Goal: Check status: Check status

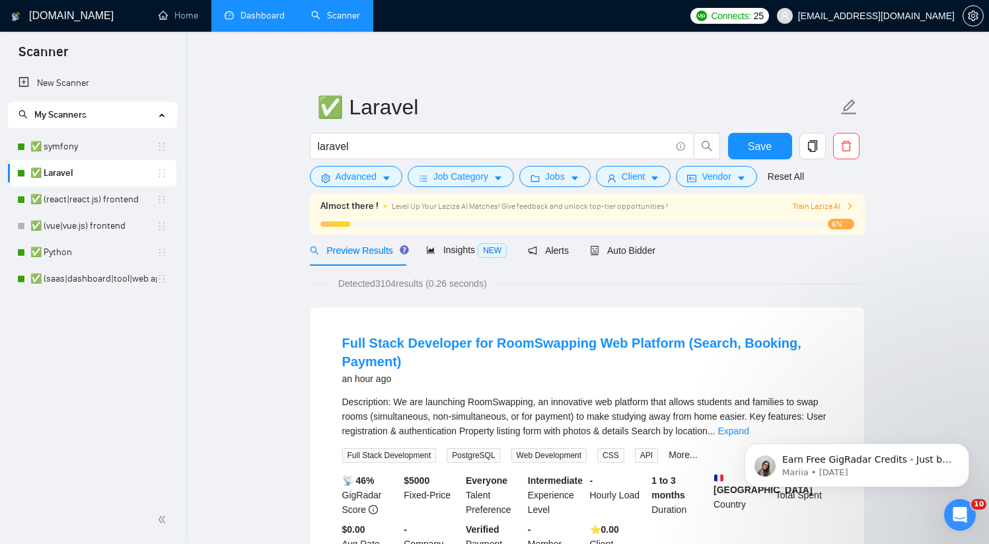
click at [257, 20] on link "Dashboard" at bounding box center [255, 15] width 60 height 11
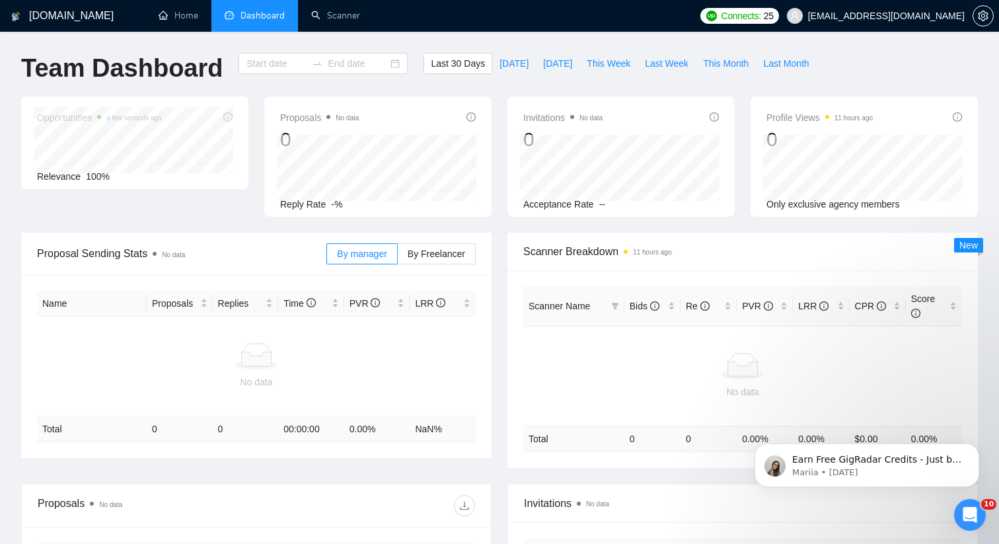
type input "[DATE]"
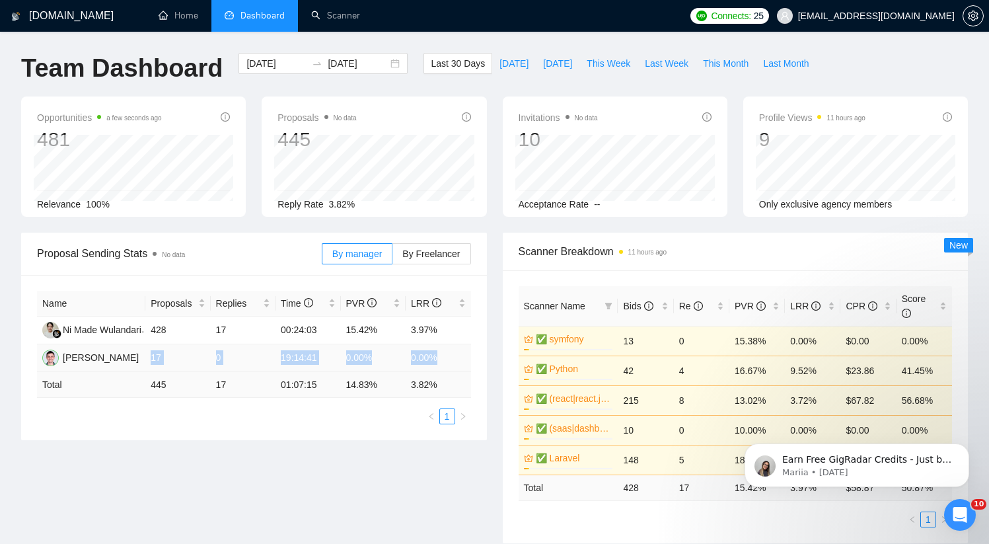
drag, startPoint x: 384, startPoint y: 357, endPoint x: 146, endPoint y: 355, distance: 237.8
click at [146, 355] on tr "[PERSON_NAME] 17 0 19:14:41 0.00% 0.00%" at bounding box center [254, 358] width 434 height 28
drag, startPoint x: 304, startPoint y: 359, endPoint x: 334, endPoint y: 347, distance: 31.4
click at [304, 359] on td "19:14:41" at bounding box center [307, 358] width 65 height 28
drag, startPoint x: 334, startPoint y: 342, endPoint x: 437, endPoint y: 337, distance: 103.2
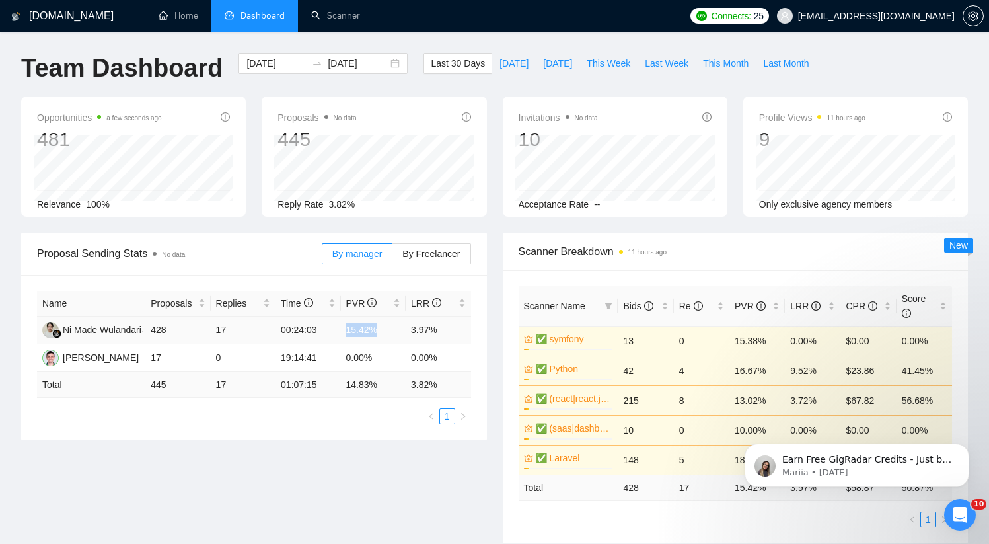
click at [407, 337] on tr "Ni Made Wulandari 428 17 00:24:03 15.42% 3.97%" at bounding box center [254, 330] width 434 height 28
click at [452, 337] on td "3.97%" at bounding box center [438, 330] width 65 height 28
click at [592, 61] on span "This Week" at bounding box center [608, 63] width 44 height 15
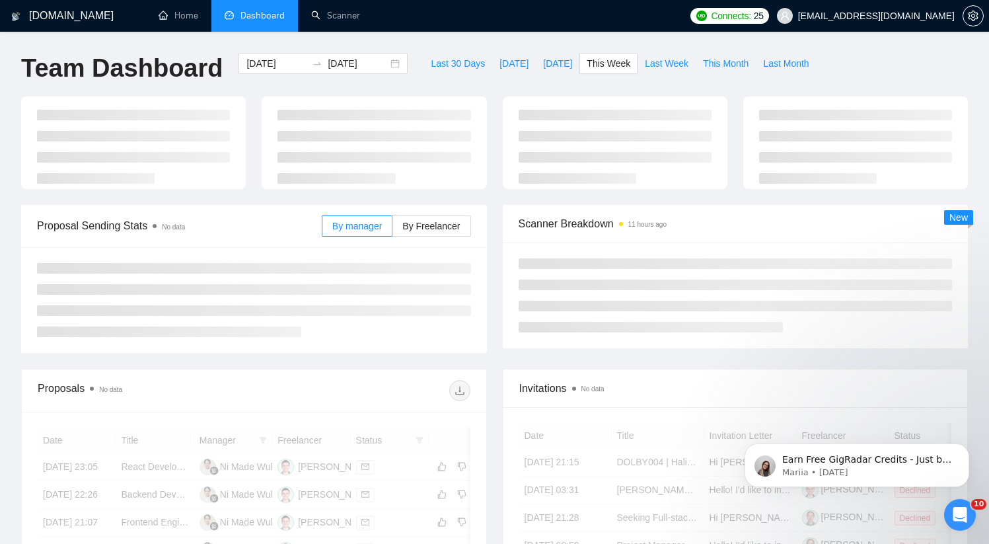
type input "[DATE]"
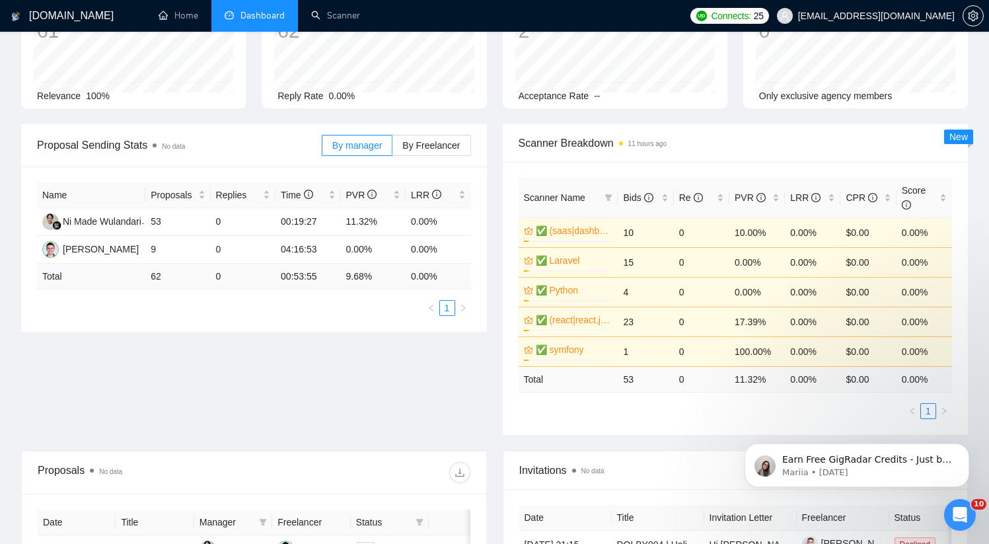
scroll to position [111, 0]
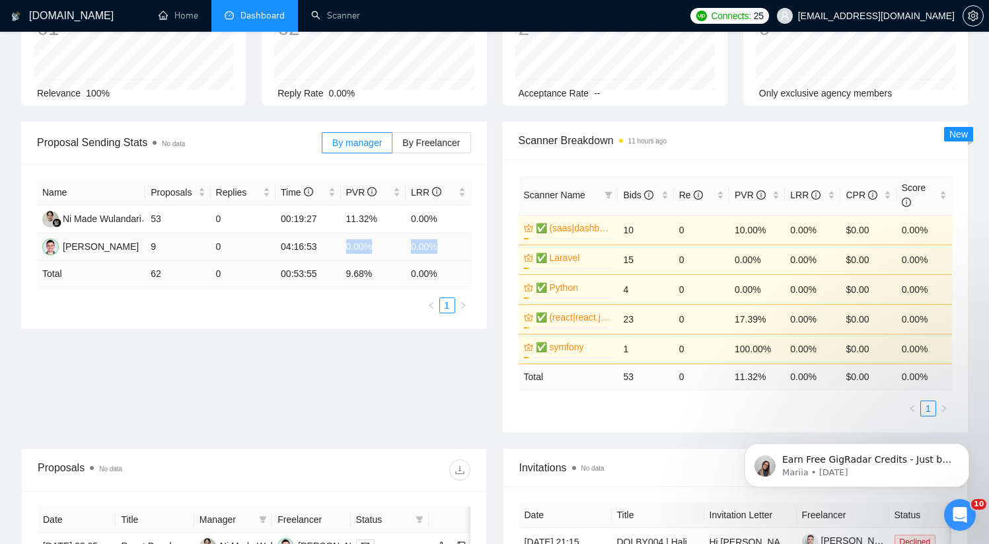
drag, startPoint x: 345, startPoint y: 245, endPoint x: 440, endPoint y: 248, distance: 95.1
click at [439, 248] on tr "[PERSON_NAME] 9 0 04:16:53 0.00% 0.00%" at bounding box center [254, 247] width 434 height 28
drag, startPoint x: 445, startPoint y: 250, endPoint x: 279, endPoint y: 246, distance: 166.5
click at [279, 246] on tr "[PERSON_NAME] 9 0 04:16:53 0.00% 0.00%" at bounding box center [254, 247] width 434 height 28
click at [412, 246] on td "0.00%" at bounding box center [438, 247] width 65 height 28
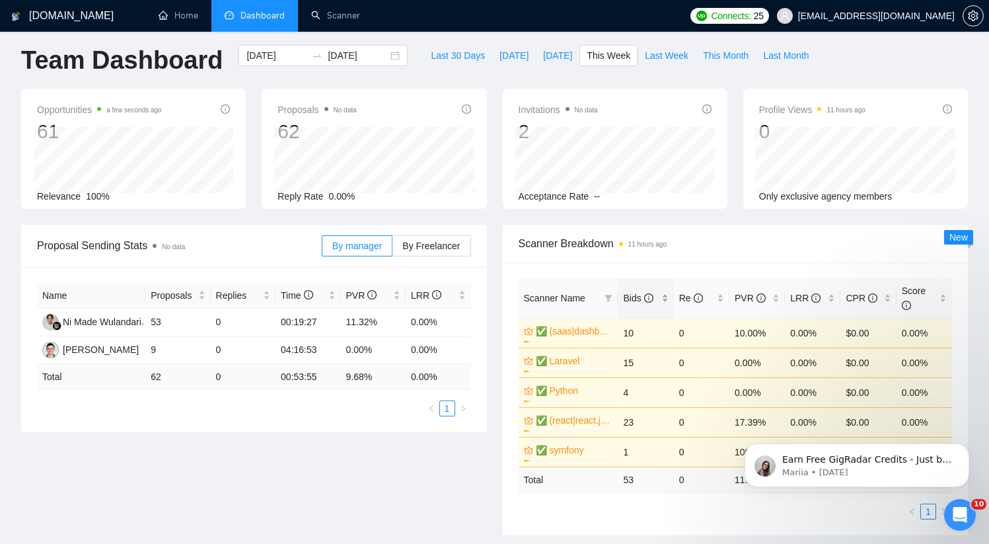
scroll to position [0, 0]
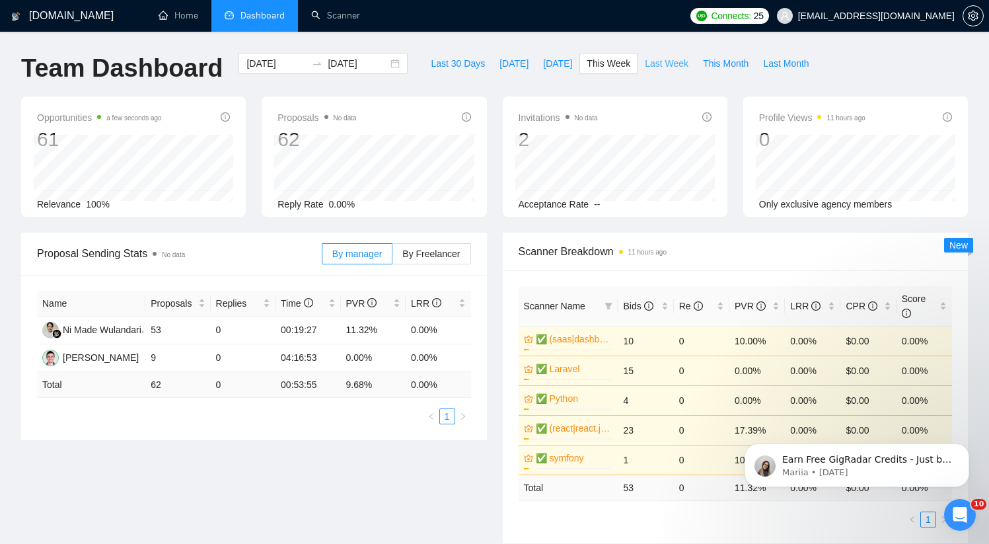
click at [656, 66] on span "Last Week" at bounding box center [667, 63] width 44 height 15
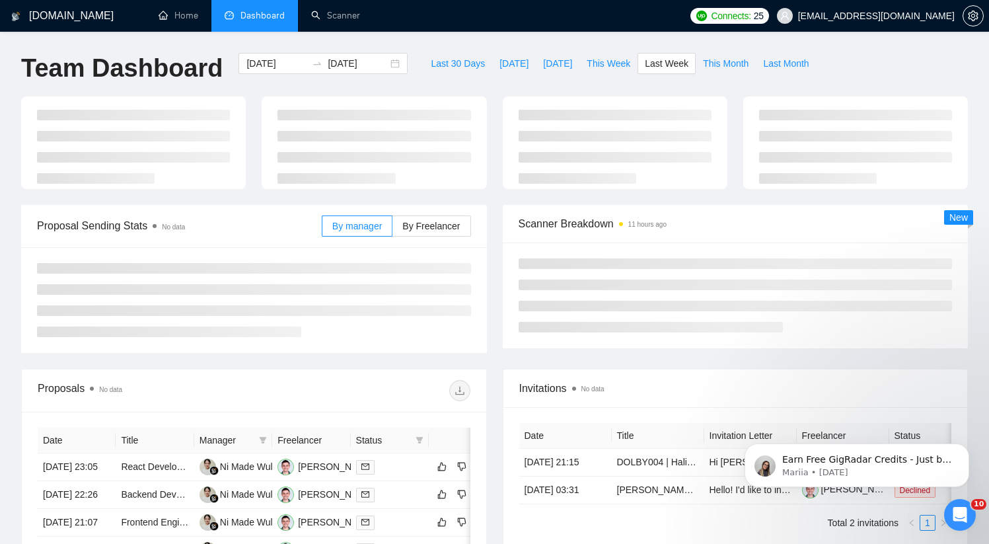
type input "[DATE]"
